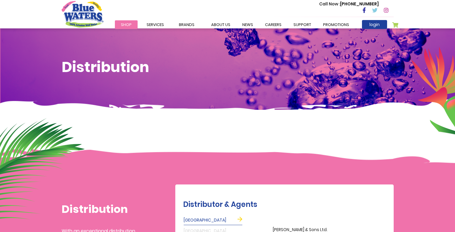
scroll to position [159, 0]
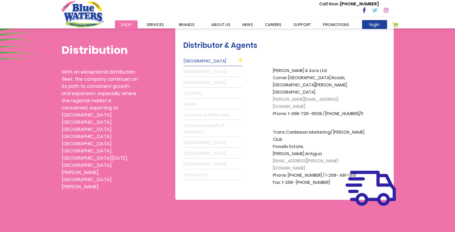
click at [192, 97] on link "St Lucia" at bounding box center [213, 94] width 59 height 10
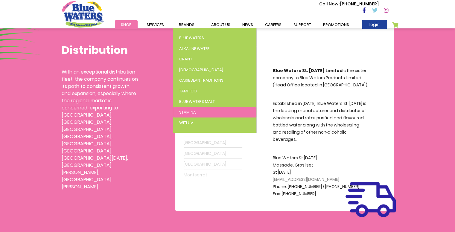
click at [184, 113] on span "Stamina" at bounding box center [187, 113] width 17 height 6
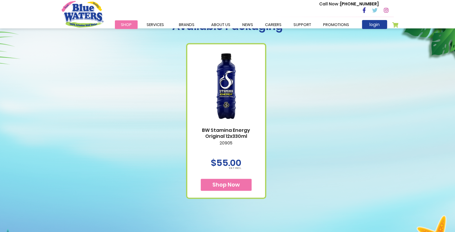
scroll to position [268, 0]
click at [225, 183] on span "Shop Now" at bounding box center [227, 184] width 28 height 7
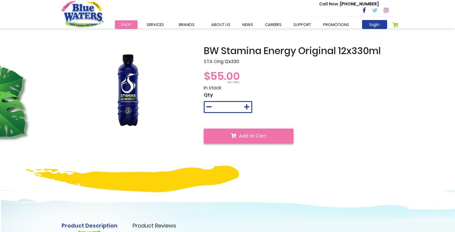
click at [228, 136] on button "Add to Cart" at bounding box center [249, 136] width 90 height 15
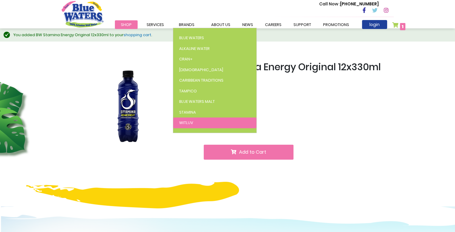
click at [189, 125] on span "WitLuv" at bounding box center [186, 123] width 14 height 6
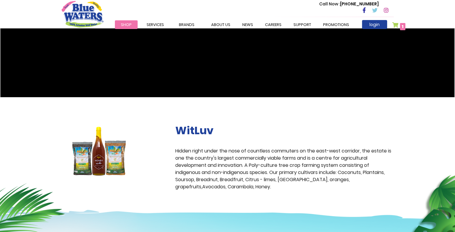
scroll to position [115, 0]
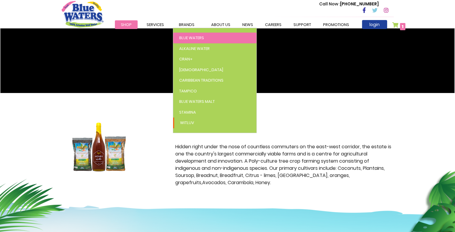
click at [186, 39] on span "Blue Waters" at bounding box center [191, 38] width 25 height 6
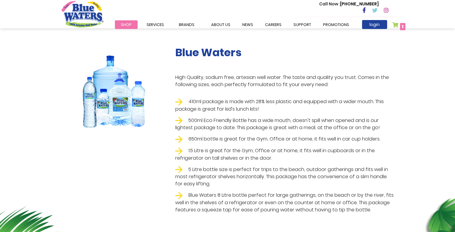
scroll to position [98, 0]
